Goal: Task Accomplishment & Management: Manage account settings

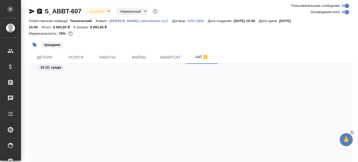
scroll to position [1623, 0]
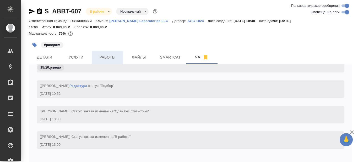
click at [104, 57] on span "Работы" at bounding box center [107, 57] width 25 height 7
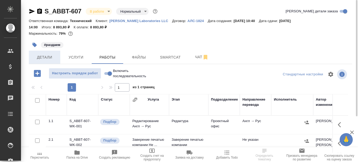
click at [48, 59] on span "Детали" at bounding box center [44, 57] width 25 height 7
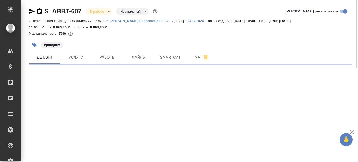
select select "RU"
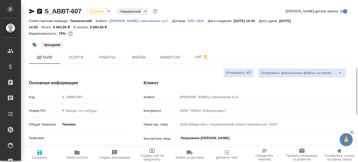
type textarea "x"
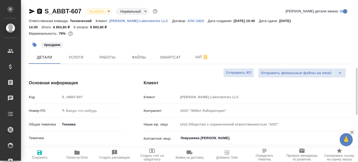
type textarea "x"
type input "Сергеева Анастасия"
type input "Валеев Динар"
type textarea "x"
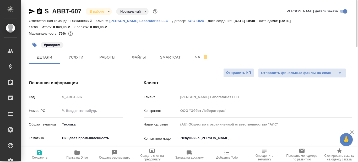
type textarea "x"
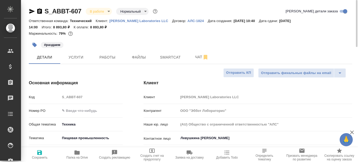
type textarea "x"
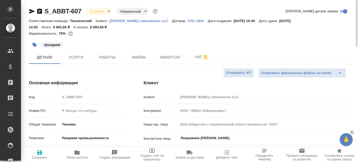
type textarea "x"
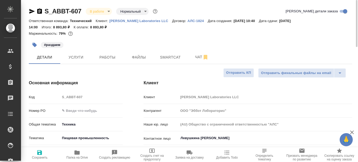
type textarea "x"
click at [75, 154] on icon "button" at bounding box center [77, 152] width 5 height 4
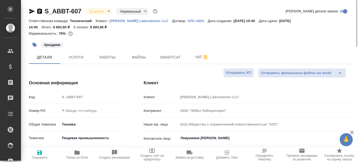
type textarea "x"
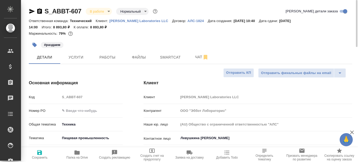
type textarea "x"
click at [31, 11] on icon "button" at bounding box center [32, 11] width 6 height 6
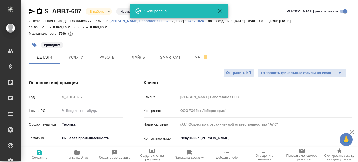
type textarea "x"
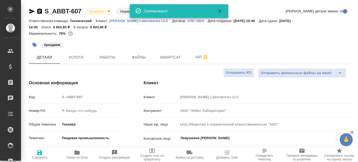
type textarea "x"
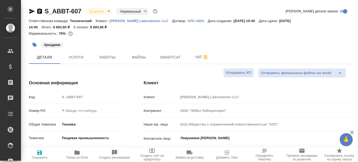
type textarea "x"
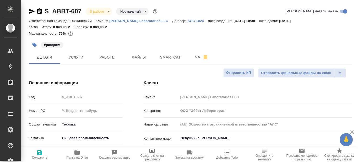
type textarea "x"
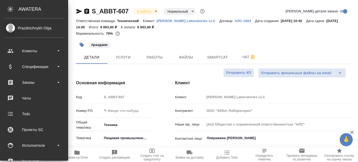
type textarea "x"
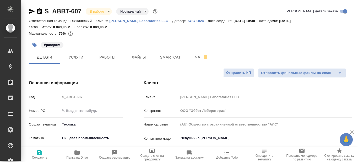
click at [31, 11] on icon "button" at bounding box center [32, 11] width 6 height 6
type textarea "x"
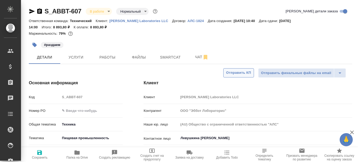
type textarea "x"
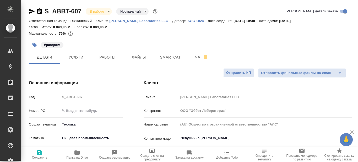
type textarea "x"
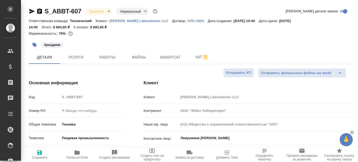
type textarea "x"
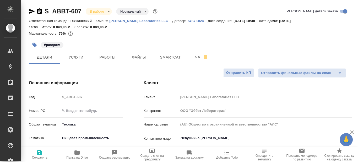
type textarea "x"
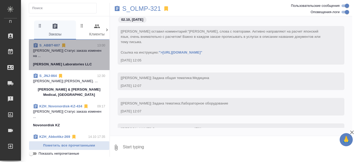
click at [84, 57] on p "[Валеев Динар] Статус заказа изменен на ..." at bounding box center [69, 53] width 72 height 10
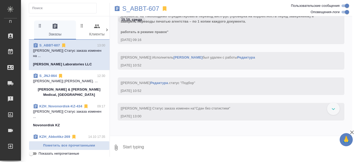
scroll to position [1997, 0]
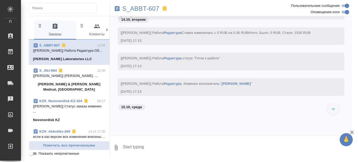
scroll to position [1793, 0]
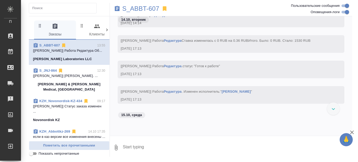
click at [50, 44] on link "S_ABBT-607" at bounding box center [49, 45] width 21 height 4
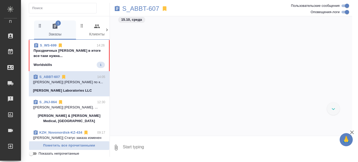
scroll to position [2290, 0]
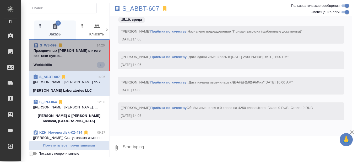
click at [81, 55] on p "Праздничных Ольга в итоге все-таки нужна..." at bounding box center [69, 53] width 71 height 10
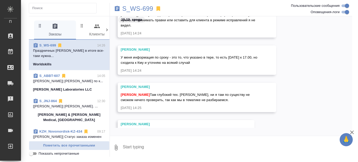
scroll to position [7158, 0]
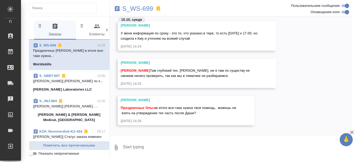
click at [159, 142] on textarea at bounding box center [238, 148] width 230 height 18
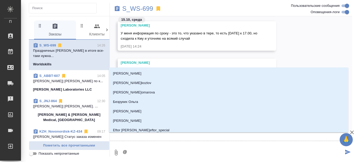
type textarea "@С"
type input "С"
type textarea "@Се"
type input "Се"
type textarea "@Сер"
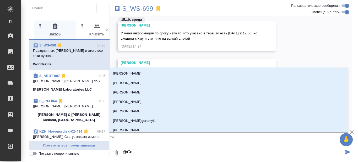
type input "Сер"
type textarea "@Серг"
type input "Серг"
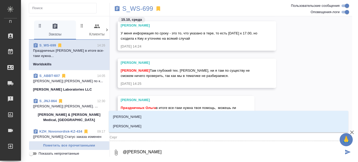
type textarea "@Сергее"
type input "Сергее"
type textarea "@Сергеев"
type input "Сергеев"
type textarea "@Сергеева"
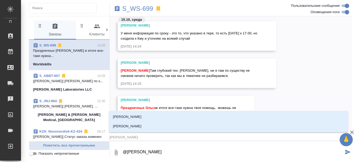
type input "Сергеева"
click at [147, 125] on li "Сергеева Анастасия" at bounding box center [229, 125] width 240 height 9
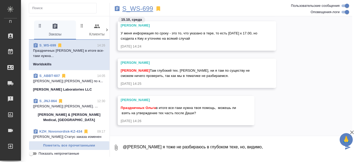
click at [137, 9] on p "S_WS-699" at bounding box center [138, 8] width 31 height 5
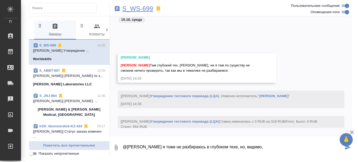
scroll to position [7208, 0]
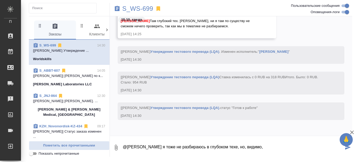
click at [274, 148] on textarea "@Сергеева Анастасия я тоже не разбираюсь в глубоком техе, но, видимо," at bounding box center [234, 148] width 222 height 18
type textarea "@Сергеева Анастасия я тоже не разбираюсь в глубоком техе, но, видимо, вариантов…"
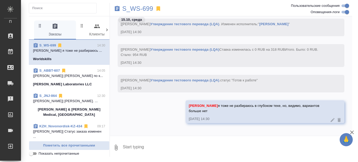
scroll to position [7241, 0]
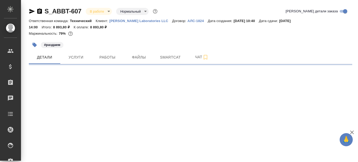
select select "RU"
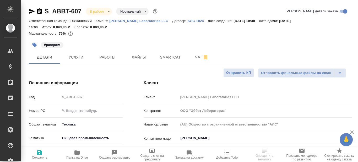
type textarea "x"
click at [112, 57] on span "Работы" at bounding box center [107, 57] width 25 height 7
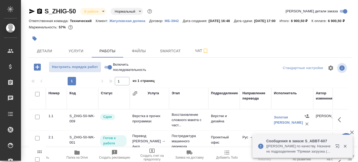
click at [76, 154] on icon "button" at bounding box center [77, 152] width 5 height 4
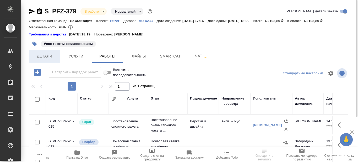
click at [45, 56] on span "Детали" at bounding box center [44, 56] width 25 height 7
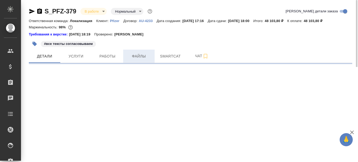
select select "RU"
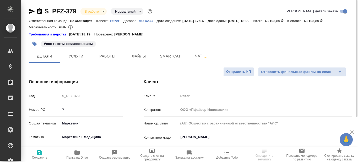
type textarea "x"
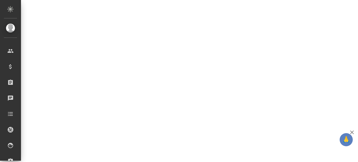
scroll to position [184, 0]
select select "RU"
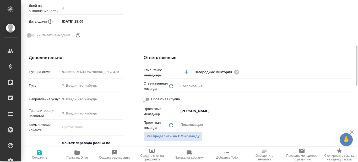
type textarea "x"
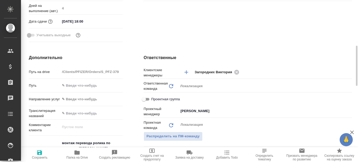
type textarea "x"
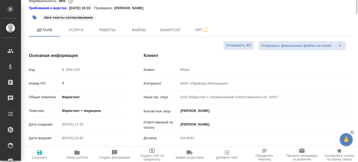
scroll to position [0, 0]
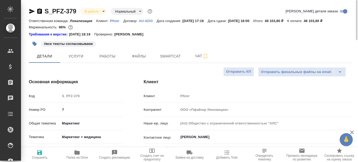
type textarea "x"
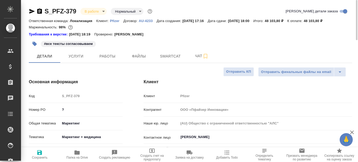
type textarea "x"
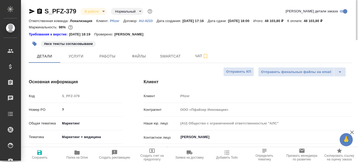
type textarea "x"
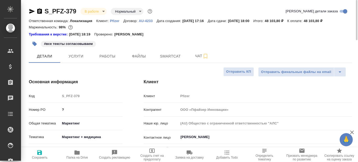
type textarea "x"
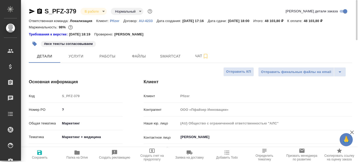
type textarea "x"
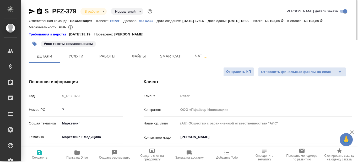
type textarea "x"
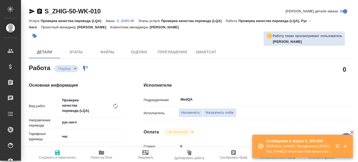
type textarea "x"
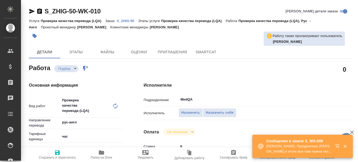
type textarea "x"
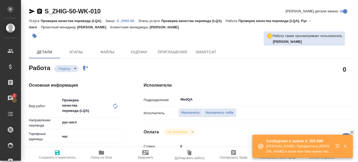
type textarea "x"
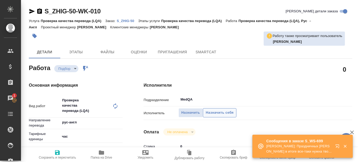
click at [225, 113] on span "Назначить себя" at bounding box center [220, 113] width 28 height 6
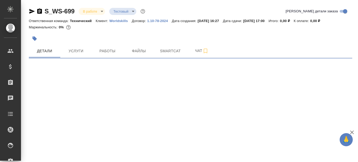
select select "RU"
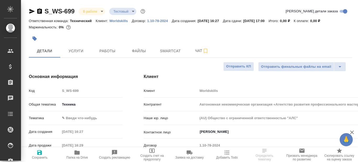
type textarea "x"
type input "[PERSON_NAME]"
type textarea "x"
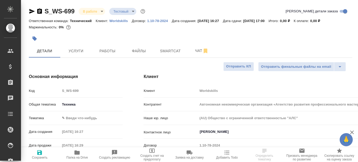
type textarea "x"
click at [75, 154] on icon "button" at bounding box center [77, 152] width 5 height 4
type textarea "x"
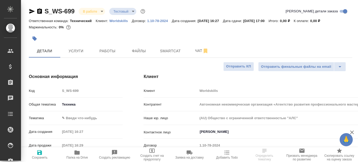
type textarea "x"
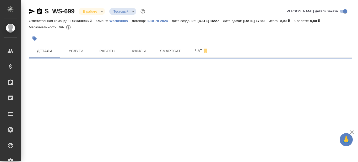
select select "RU"
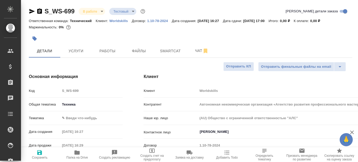
type textarea "x"
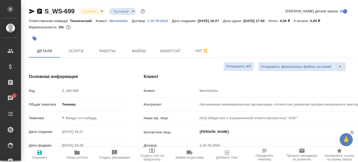
type textarea "x"
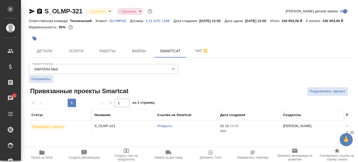
click at [221, 71] on div "Аккаунт Smartcat AWATERA Med 5ee72ffeb4c2bb42a4292857 Аккаунт Smartcat Сохранит…" at bounding box center [191, 100] width 324 height 77
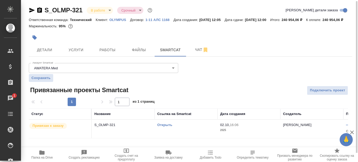
click at [223, 83] on div "Аккаунт Smartcat AWATERA Med 5ee72ffeb4c2bb42a4292857 Аккаунт Smartcat Сохранит…" at bounding box center [191, 99] width 324 height 77
click at [224, 81] on div "Аккаунт Smartcat AWATERA Med 5ee72ffeb4c2bb42a4292857 Аккаунт Smartcat Сохранит…" at bounding box center [191, 99] width 324 height 77
click at [191, 90] on div "Аккаунт Smartcat AWATERA Med 5ee72ffeb4c2bb42a4292857 Аккаунт Smartcat Сохранит…" at bounding box center [191, 99] width 324 height 77
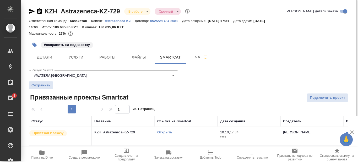
click at [168, 132] on link "Открыть" at bounding box center [164, 132] width 15 height 4
click at [109, 55] on span "Работы" at bounding box center [107, 57] width 25 height 7
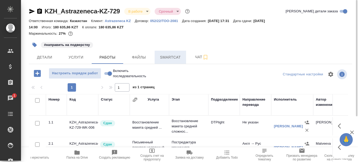
click at [172, 58] on span "Smartcat" at bounding box center [170, 57] width 25 height 7
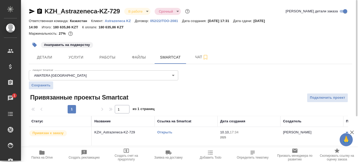
click at [163, 132] on link "Открыть" at bounding box center [164, 132] width 15 height 4
click at [112, 58] on span "Работы" at bounding box center [107, 57] width 25 height 7
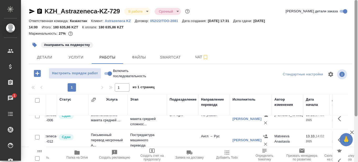
scroll to position [0, 41]
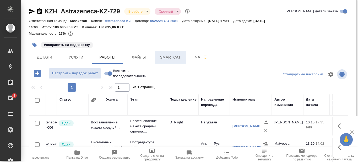
click at [166, 58] on span "Smartcat" at bounding box center [170, 57] width 25 height 7
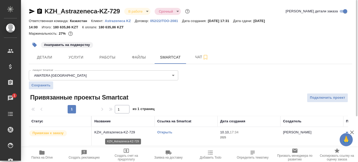
click at [127, 132] on p "KZH_Astrazeneca-KZ-729" at bounding box center [123, 132] width 58 height 5
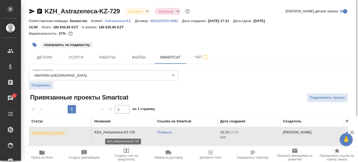
click at [127, 132] on p "KZH_Astrazeneca-KZ-729" at bounding box center [123, 132] width 58 height 5
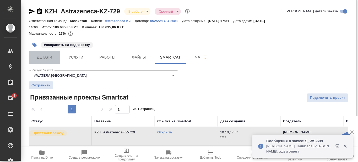
click at [39, 59] on span "Детали" at bounding box center [44, 57] width 25 height 7
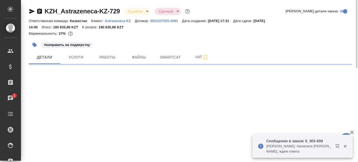
select select "RU"
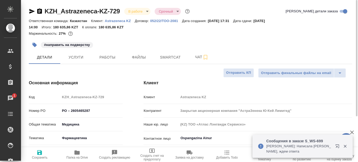
type textarea "x"
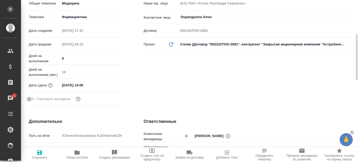
scroll to position [42, 0]
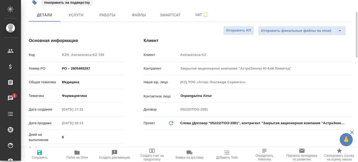
type textarea "x"
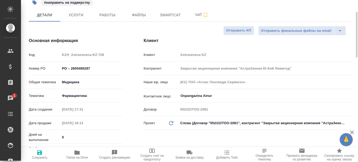
type textarea "x"
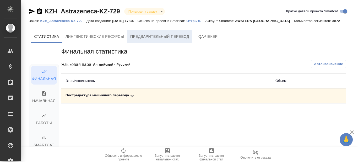
click at [179, 37] on span "Предварительный перевод" at bounding box center [159, 36] width 59 height 7
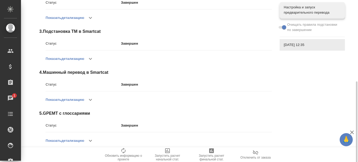
scroll to position [138, 0]
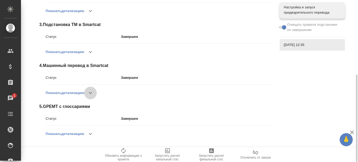
click at [89, 93] on icon "button" at bounding box center [90, 93] width 6 height 6
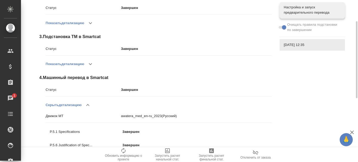
scroll to position [100, 0]
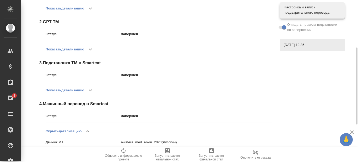
click at [93, 89] on icon "button" at bounding box center [90, 90] width 6 height 6
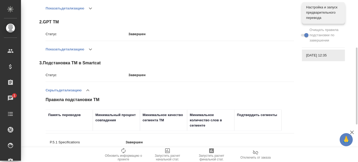
scroll to position [152, 0]
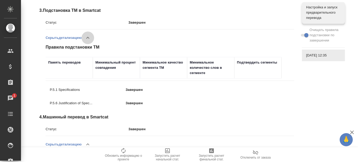
click at [88, 39] on icon "button" at bounding box center [88, 38] width 6 height 6
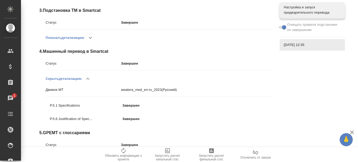
click at [132, 105] on p "Завершен" at bounding box center [150, 105] width 55 height 5
click at [133, 116] on p "Завершен" at bounding box center [150, 118] width 55 height 5
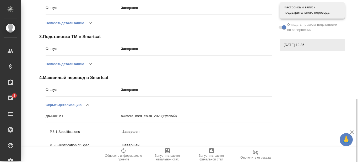
scroll to position [178, 0]
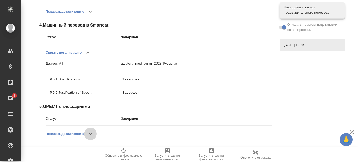
click at [91, 136] on icon "button" at bounding box center [90, 134] width 6 height 6
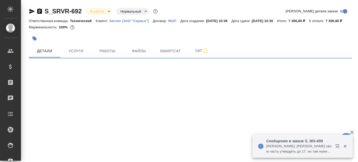
select select "RU"
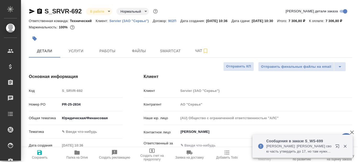
type textarea "x"
click at [79, 153] on icon "button" at bounding box center [77, 152] width 5 height 4
type textarea "x"
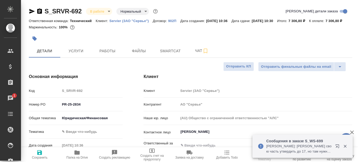
type textarea "x"
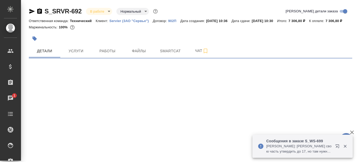
select select "RU"
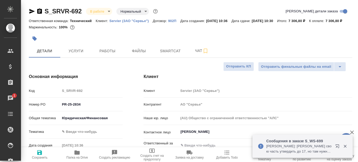
type textarea "x"
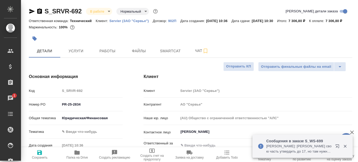
type textarea "x"
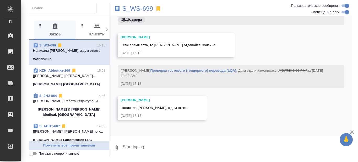
scroll to position [7816, 0]
click at [135, 7] on p "S_WS-699" at bounding box center [138, 8] width 31 height 5
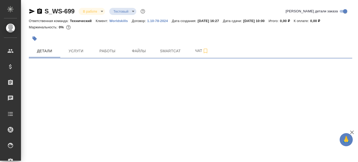
select select "RU"
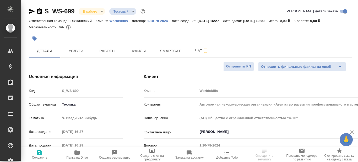
type textarea "x"
click at [30, 11] on icon "button" at bounding box center [32, 11] width 6 height 5
type textarea "x"
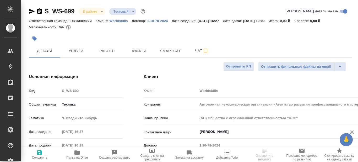
type textarea "x"
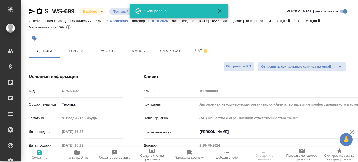
type textarea "x"
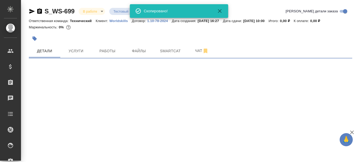
select select "RU"
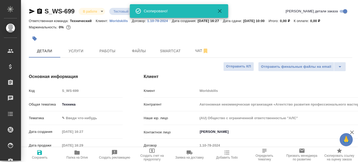
type textarea "x"
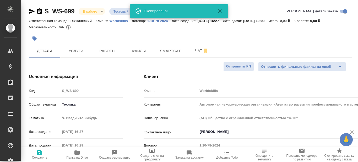
type textarea "x"
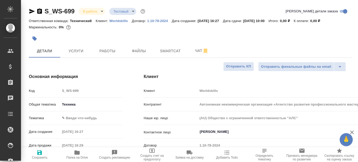
type textarea "x"
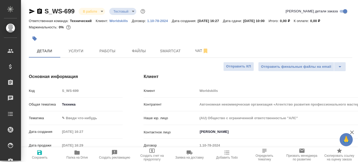
type textarea "x"
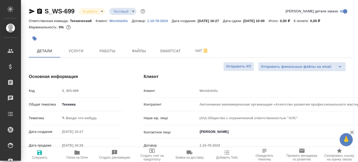
type textarea "x"
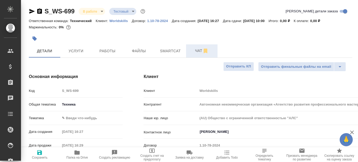
type textarea "x"
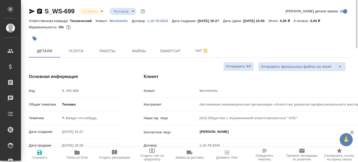
type textarea "x"
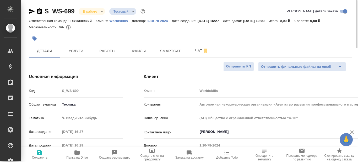
type textarea "x"
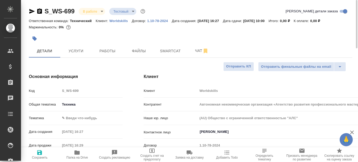
type textarea "x"
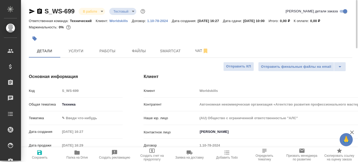
type textarea "x"
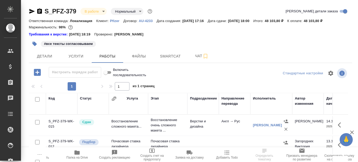
click at [76, 154] on icon "button" at bounding box center [77, 152] width 5 height 4
